Goal: Task Accomplishment & Management: Complete application form

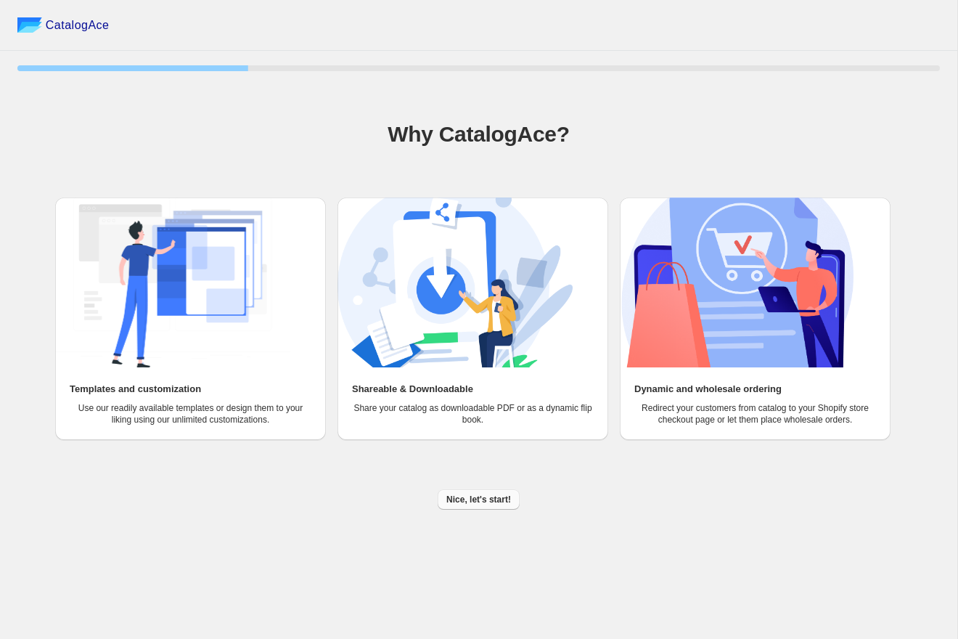
click at [461, 502] on span "Nice, let's start!" at bounding box center [478, 500] width 65 height 12
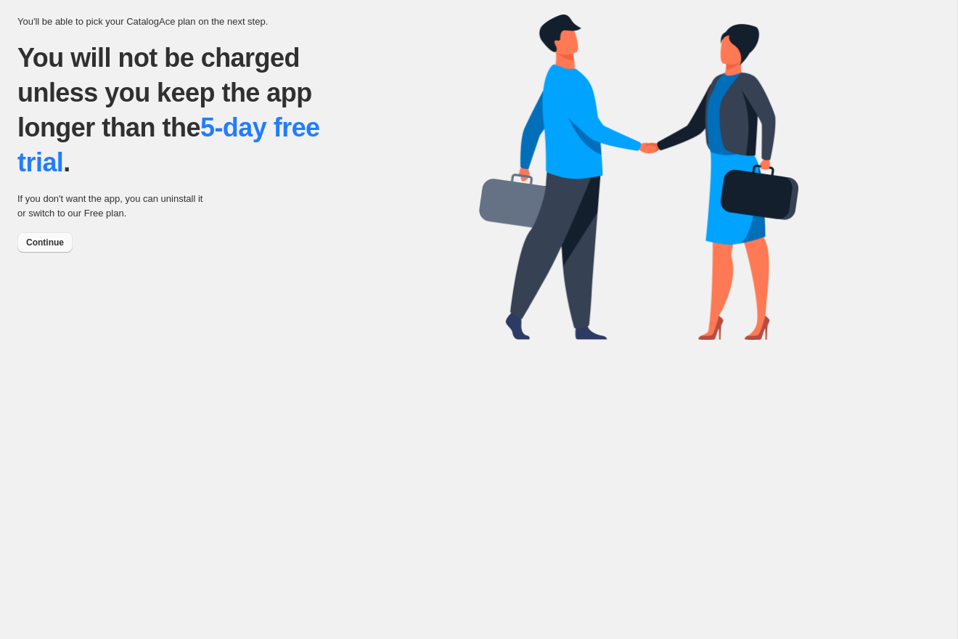
click at [42, 240] on span "Continue" at bounding box center [45, 243] width 38 height 12
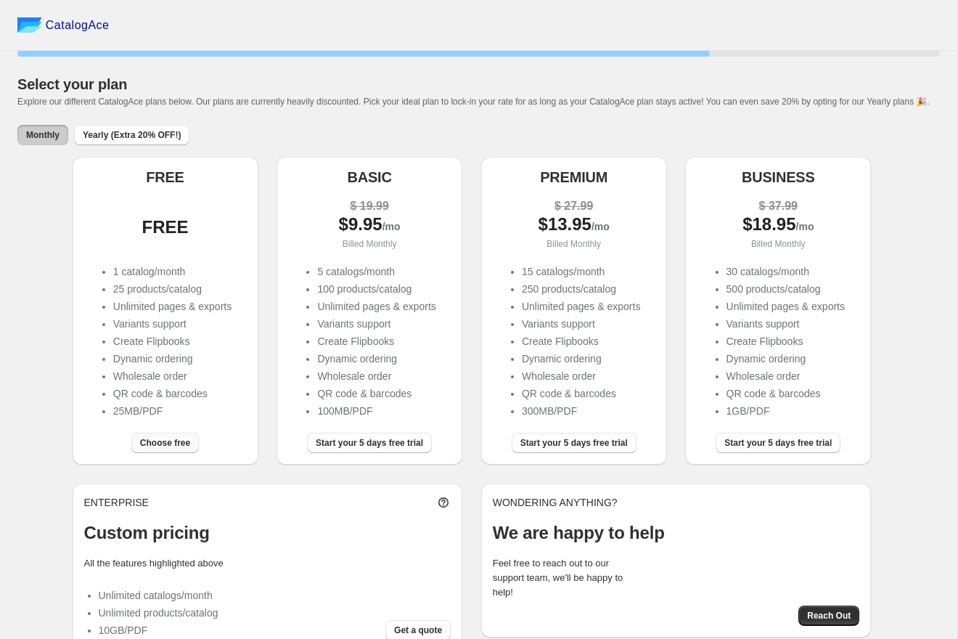
click at [174, 449] on span "Choose free" at bounding box center [165, 443] width 50 height 12
click at [174, 453] on div "Choose free" at bounding box center [165, 443] width 68 height 20
